Goal: Task Accomplishment & Management: Use online tool/utility

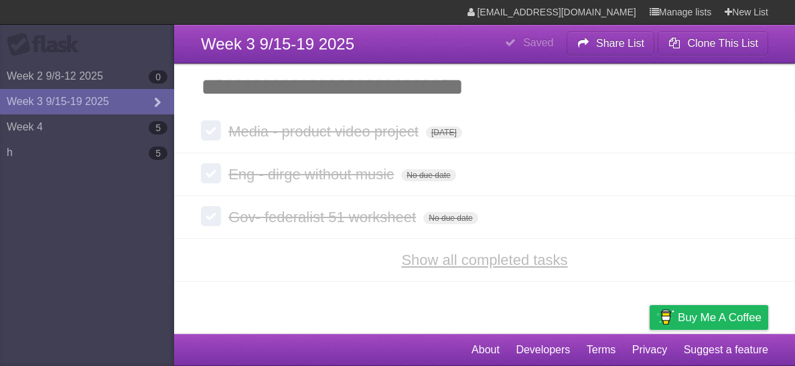
click at [467, 264] on link "Show all completed tasks" at bounding box center [484, 260] width 166 height 17
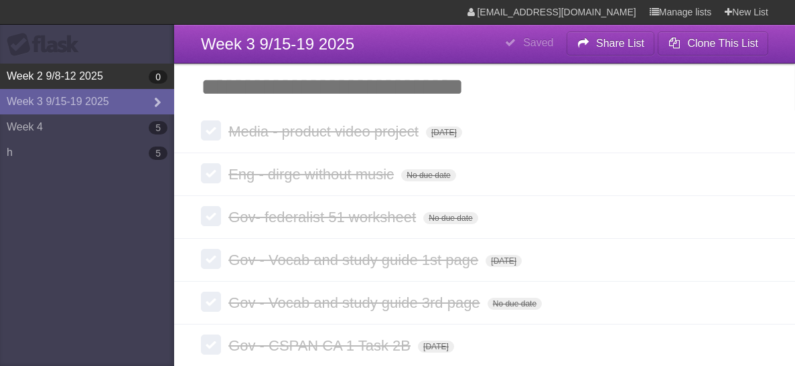
click at [154, 70] on b "0" at bounding box center [158, 76] width 19 height 13
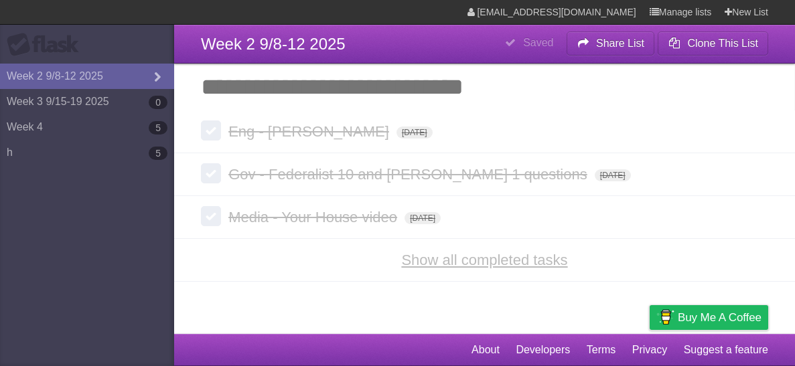
click at [514, 255] on link "Show all completed tasks" at bounding box center [484, 260] width 166 height 17
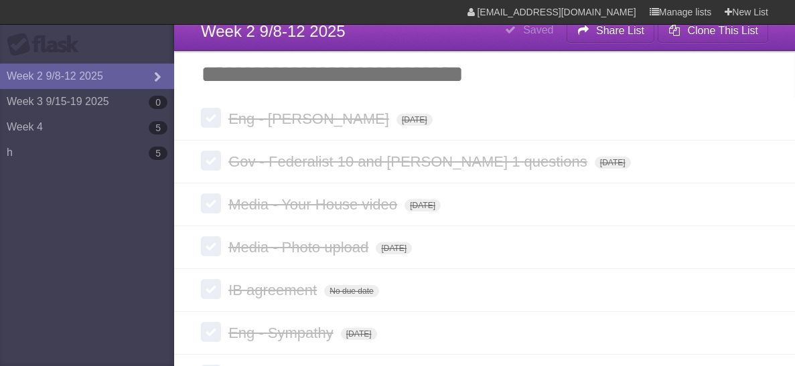
scroll to position [261, 0]
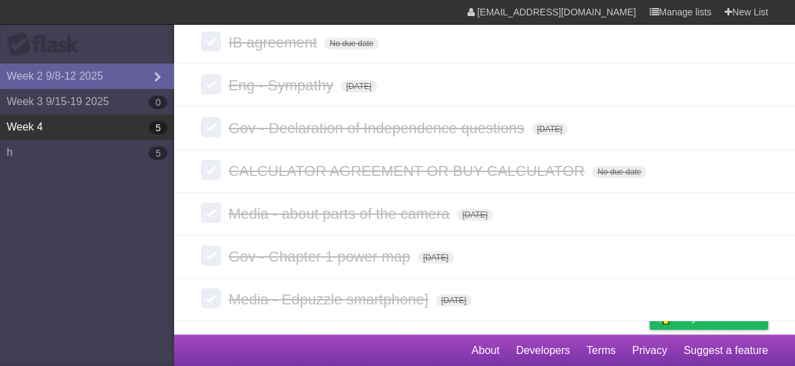
click at [58, 131] on link "Week 4 5" at bounding box center [87, 127] width 174 height 25
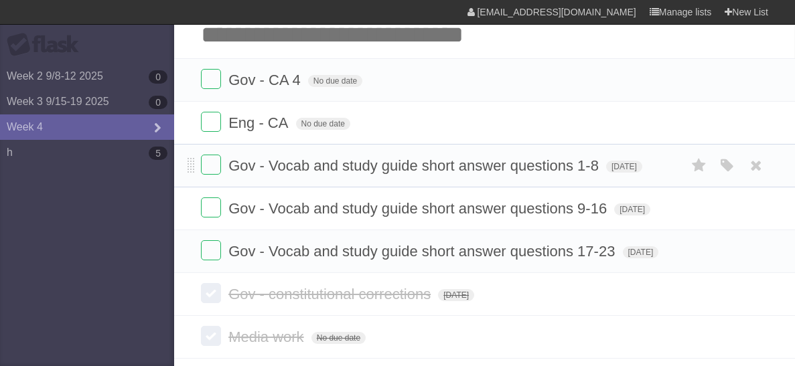
scroll to position [47, 0]
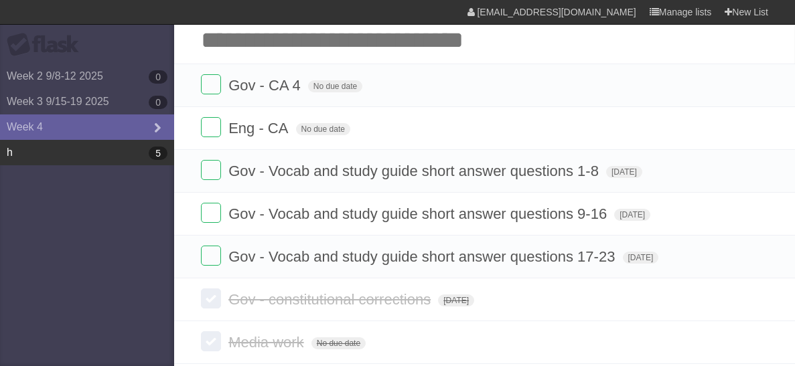
click at [105, 163] on link "h 5" at bounding box center [87, 152] width 174 height 25
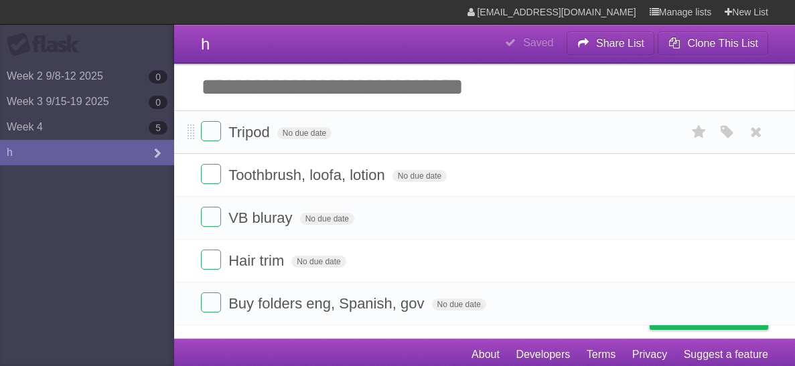
click at [407, 139] on form "Tripod No due date White Red Blue Green Purple Orange" at bounding box center [484, 132] width 567 height 22
click at [354, 97] on input "Add another task" at bounding box center [484, 87] width 621 height 47
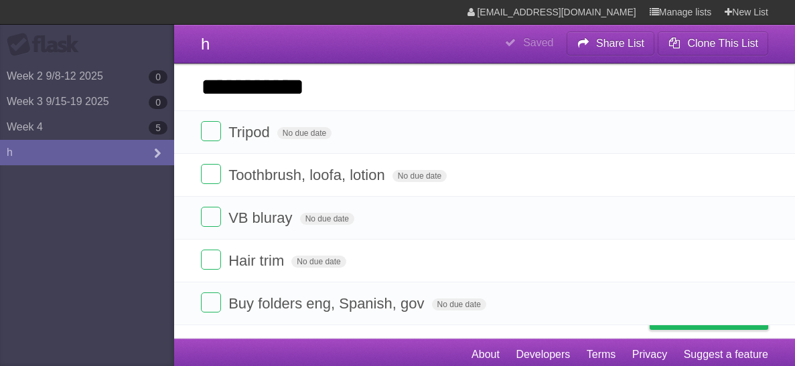
type input "**********"
click input "*********" at bounding box center [0, 0] width 0 height 0
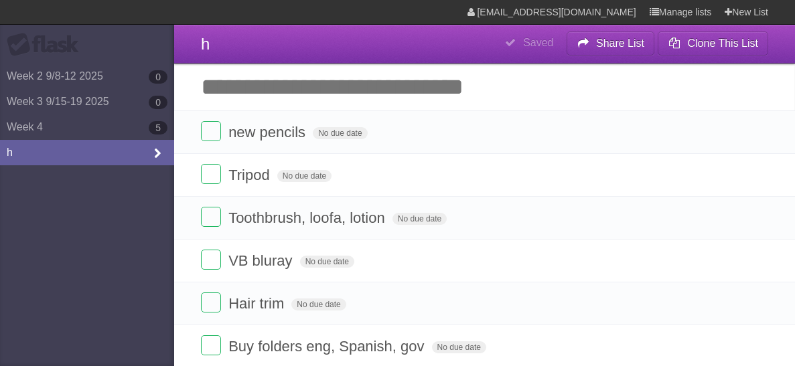
click at [119, 146] on link "h" at bounding box center [87, 152] width 174 height 25
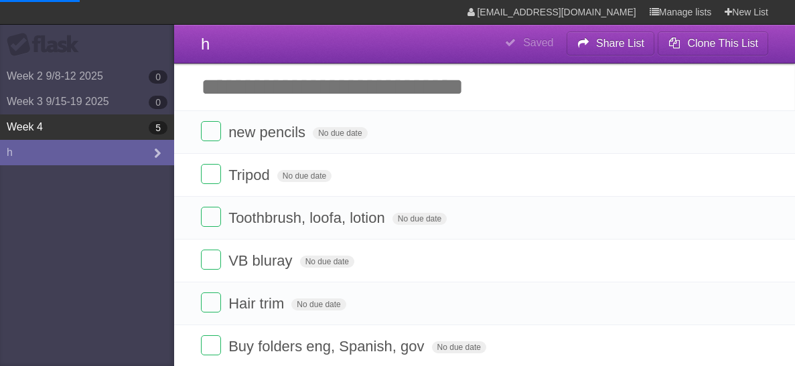
click at [117, 133] on link "Week 4 5" at bounding box center [87, 127] width 174 height 25
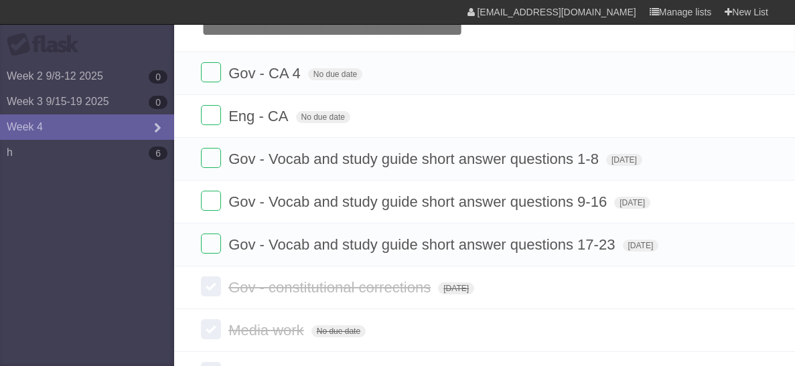
scroll to position [61, 0]
